Goal: Task Accomplishment & Management: Manage account settings

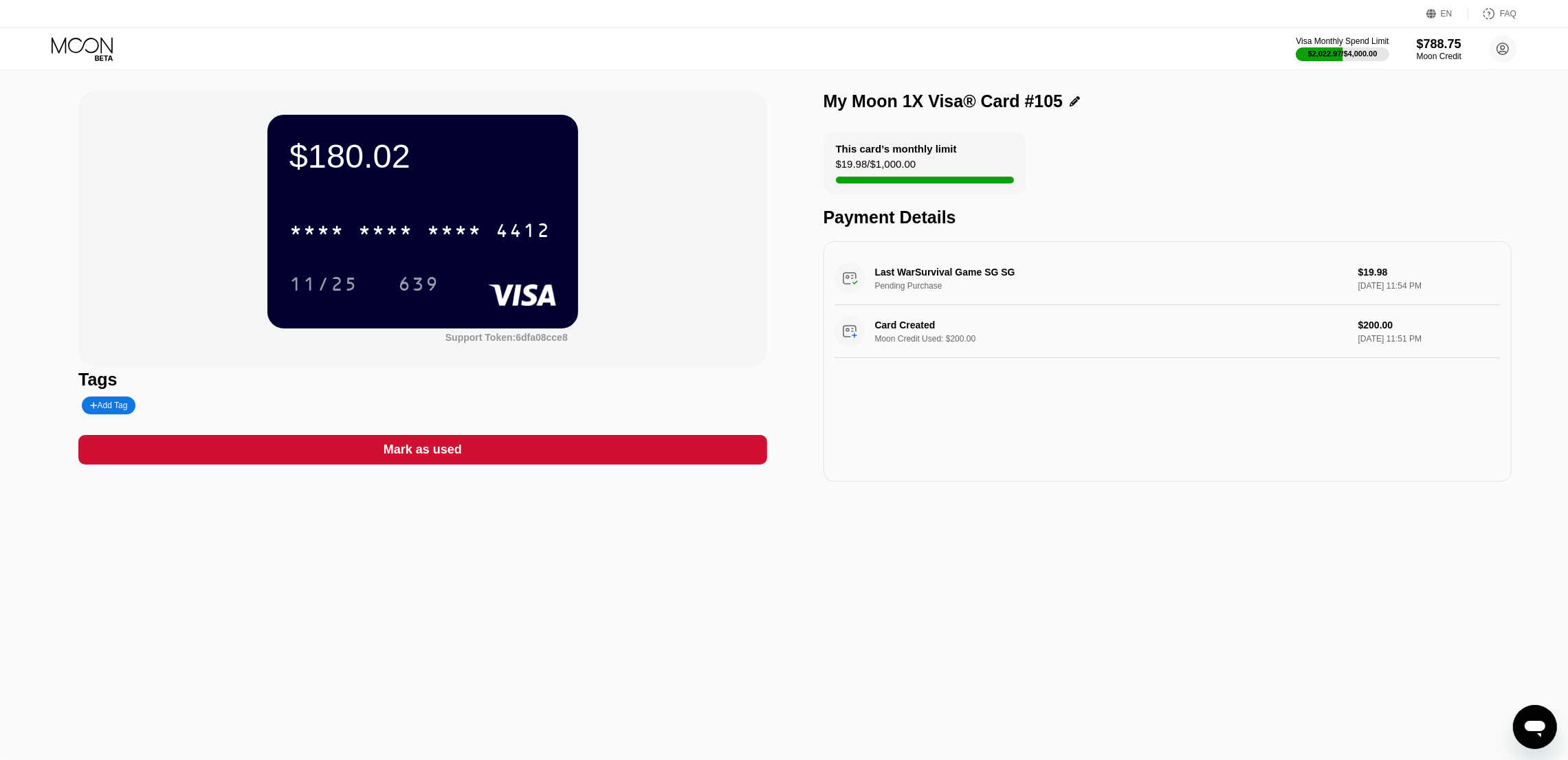
click at [83, 38] on icon at bounding box center [83, 49] width 64 height 24
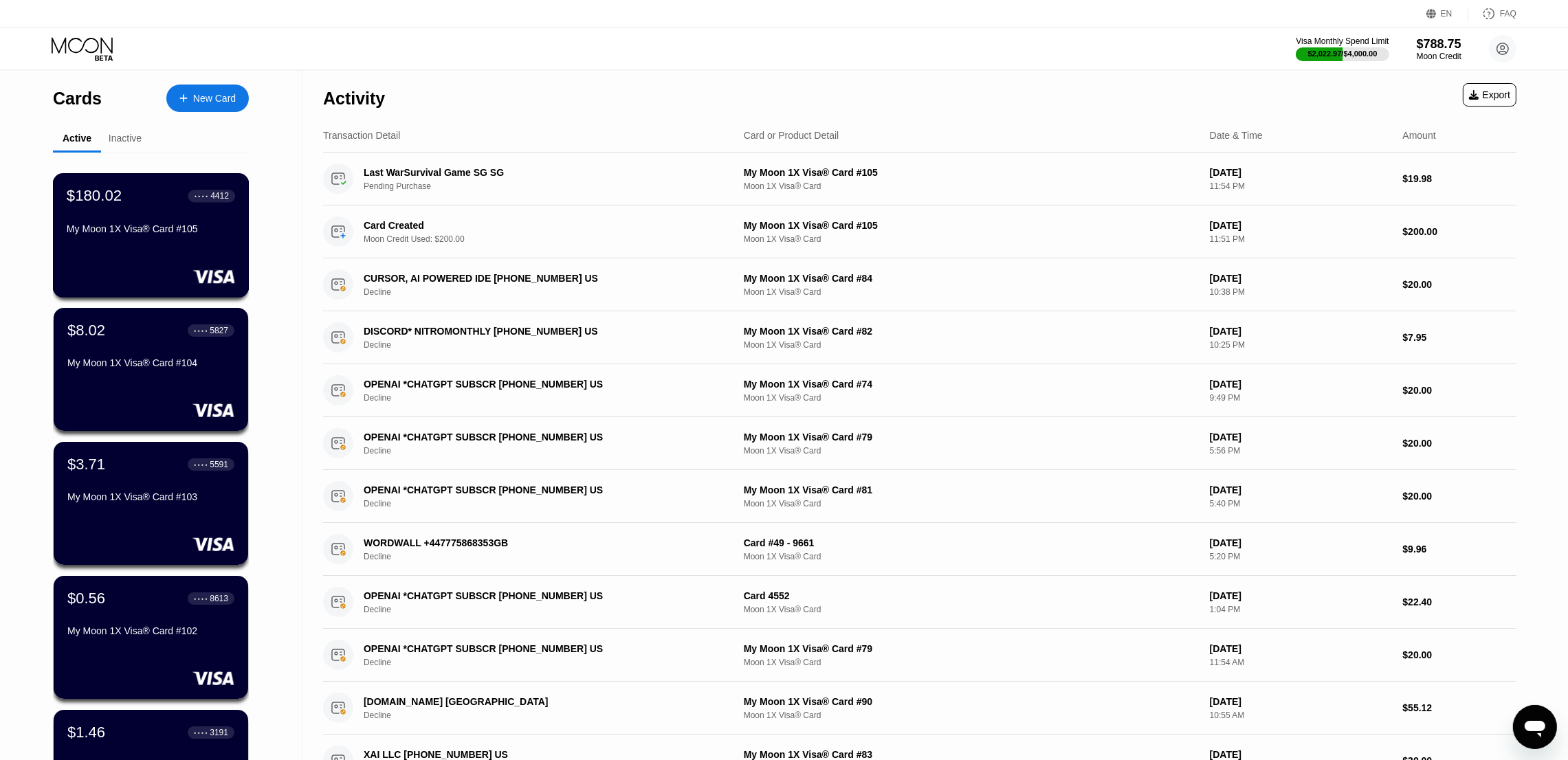
click at [129, 240] on div "My Moon 1X Visa® Card #105" at bounding box center [151, 231] width 169 height 16
